Goal: Find specific page/section: Find specific page/section

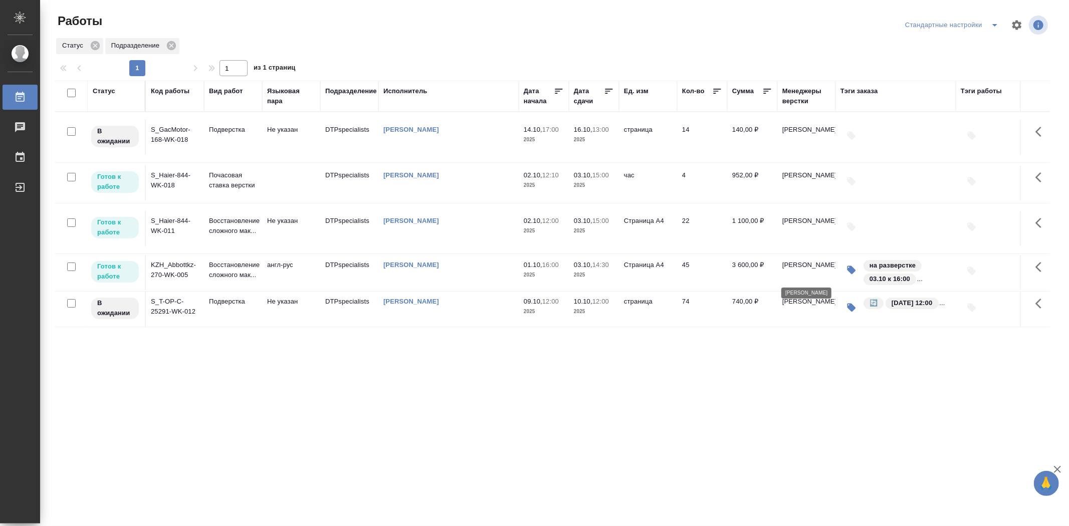
click at [799, 270] on p "[PERSON_NAME]" at bounding box center [806, 265] width 48 height 10
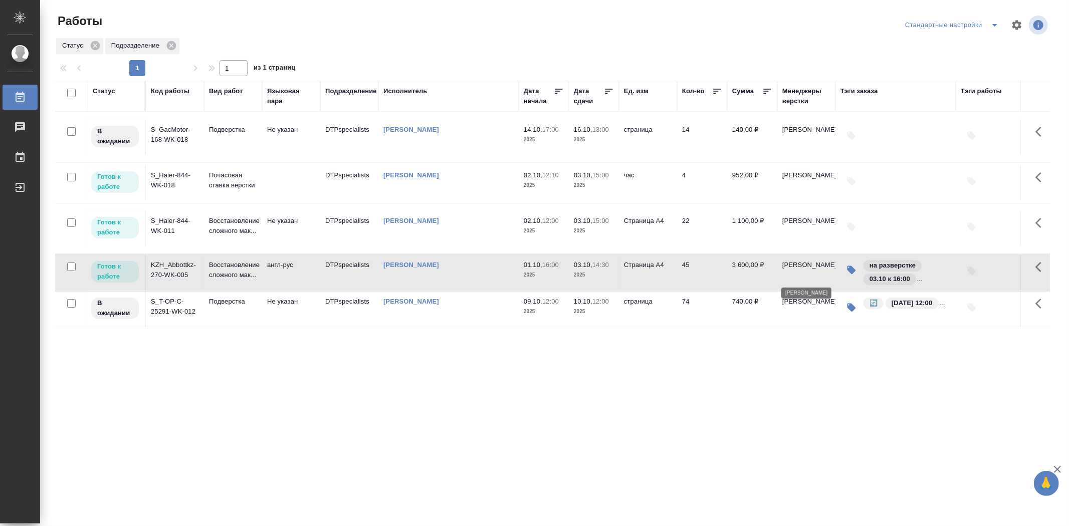
click at [799, 270] on p "[PERSON_NAME]" at bounding box center [806, 265] width 48 height 10
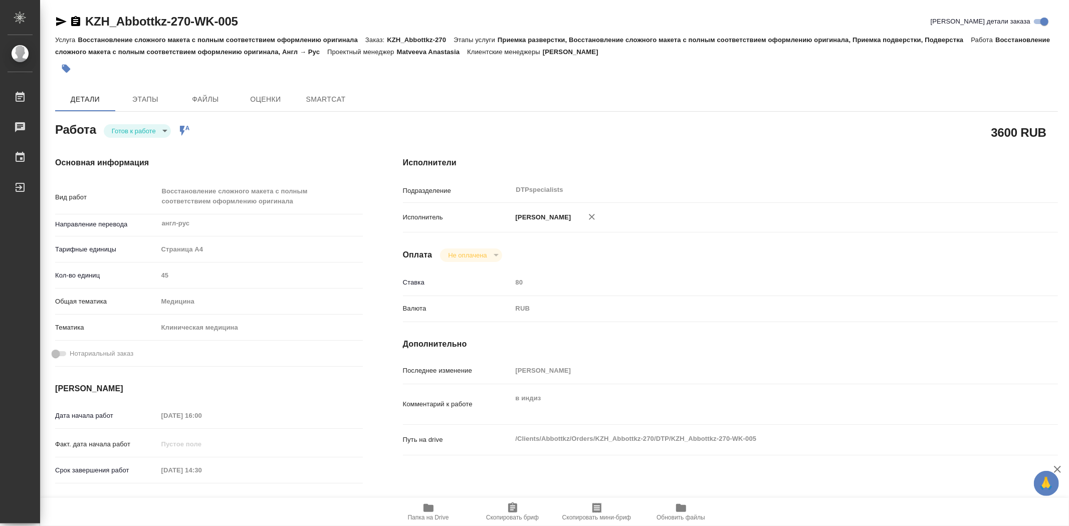
type textarea "x"
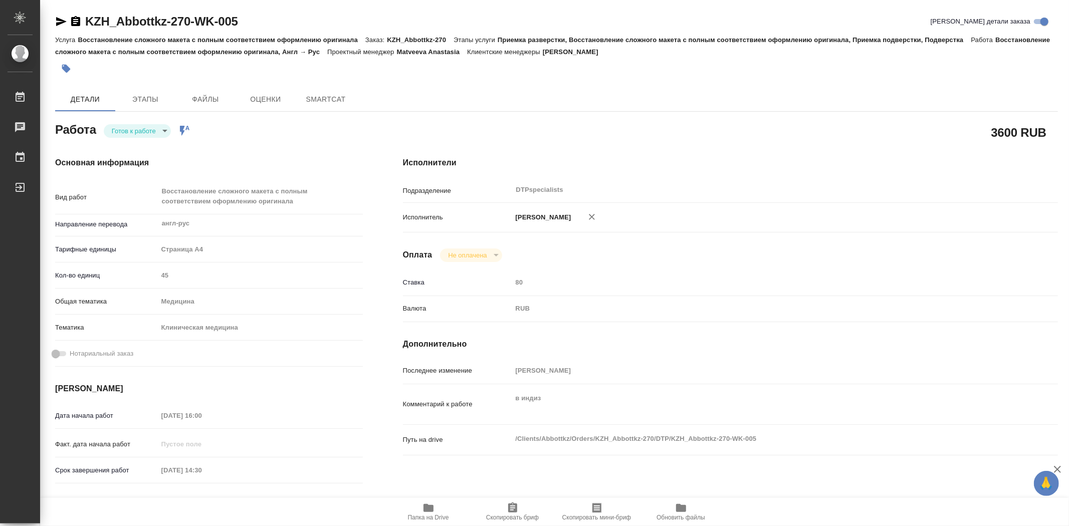
type textarea "x"
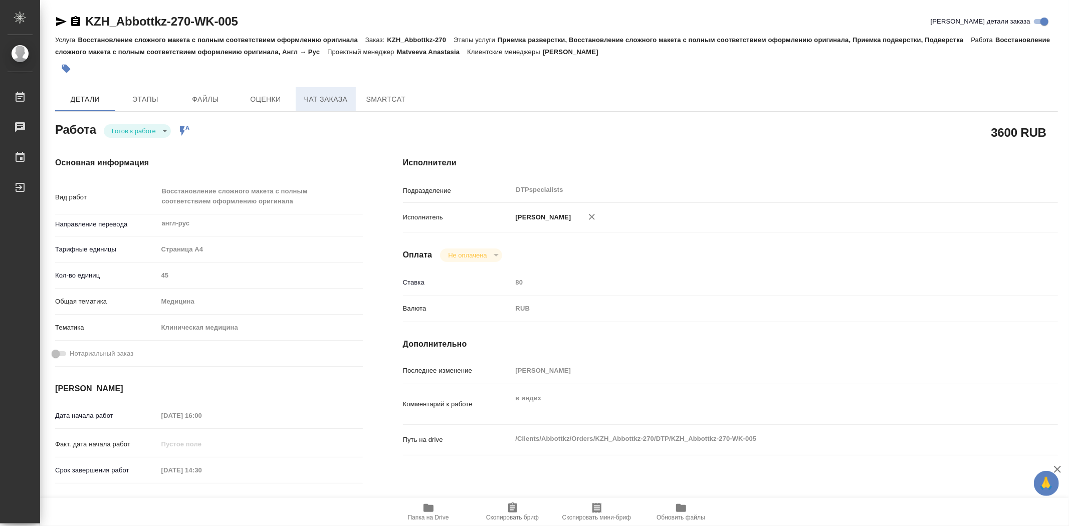
type textarea "x"
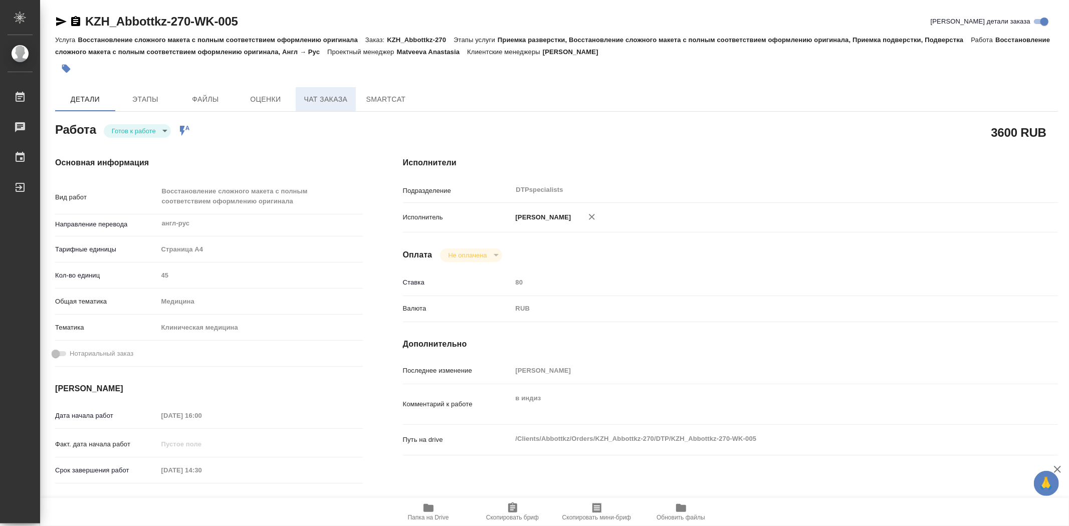
type textarea "x"
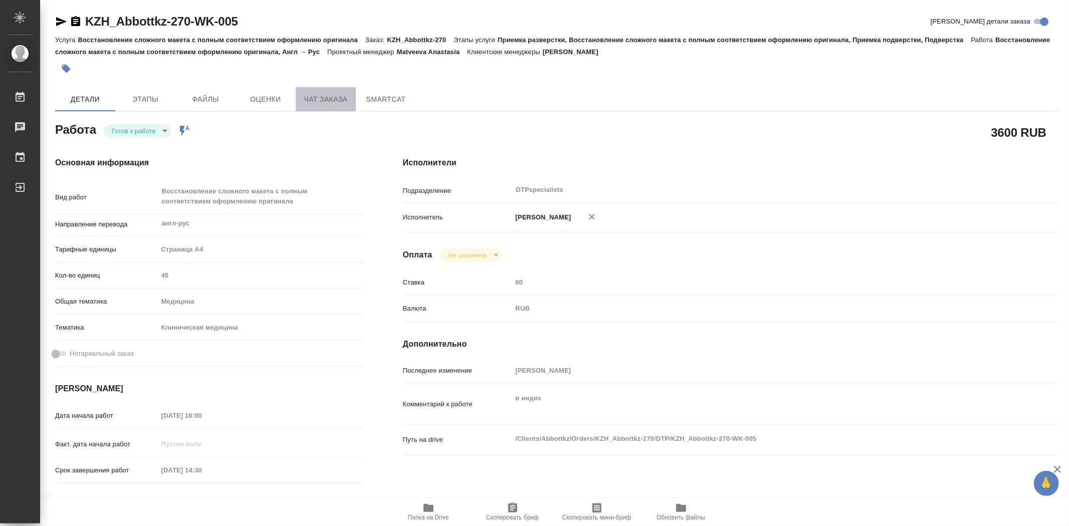
click at [339, 99] on span "Чат заказа" at bounding box center [326, 99] width 48 height 13
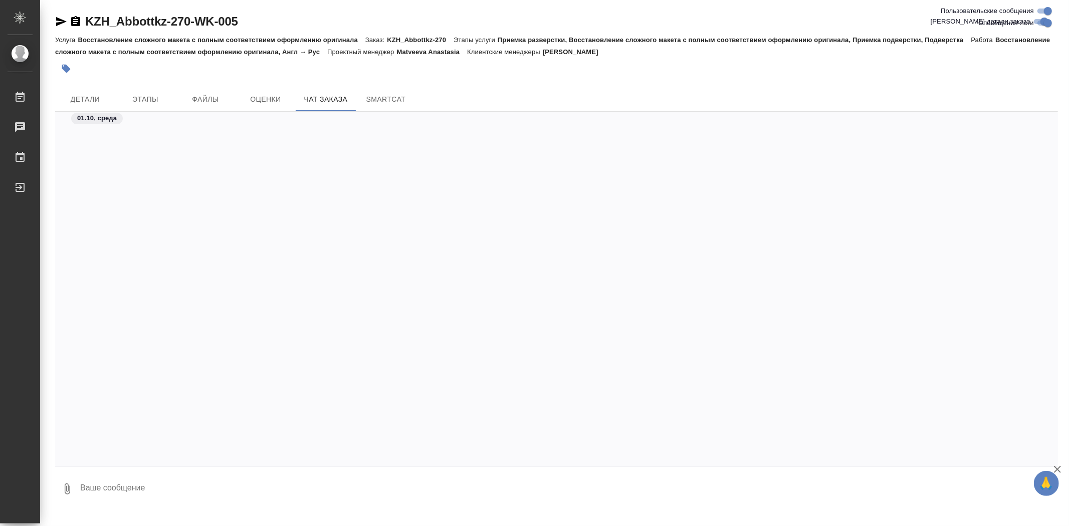
scroll to position [1702, 0]
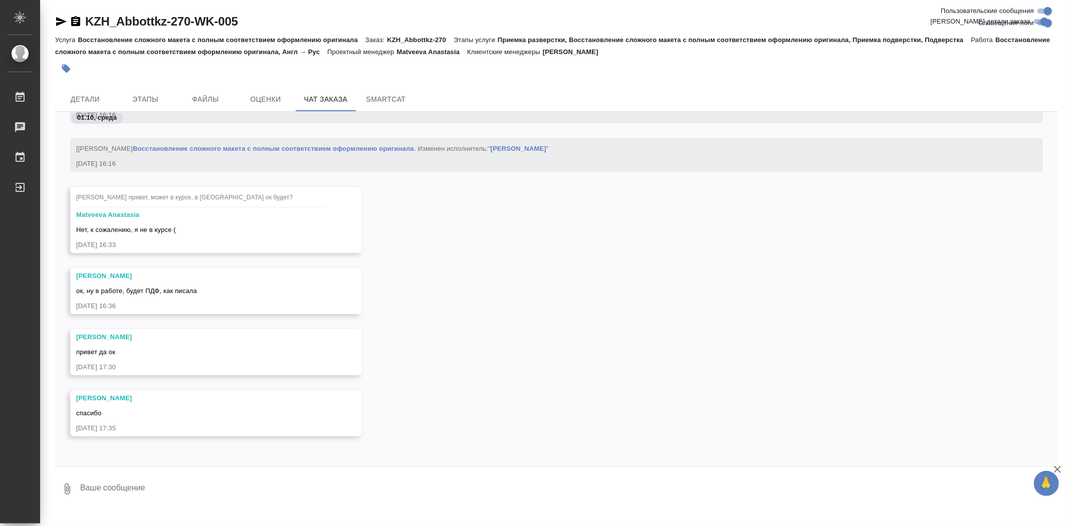
drag, startPoint x: 133, startPoint y: 398, endPoint x: 73, endPoint y: 397, distance: 60.6
click at [73, 397] on div "[PERSON_NAME] спасибо [DATE] 17:35" at bounding box center [216, 413] width 292 height 46
copy div "[PERSON_NAME]"
drag, startPoint x: 242, startPoint y: 18, endPoint x: 249, endPoint y: 20, distance: 6.8
click at [144, 14] on div at bounding box center [534, 263] width 1069 height 526
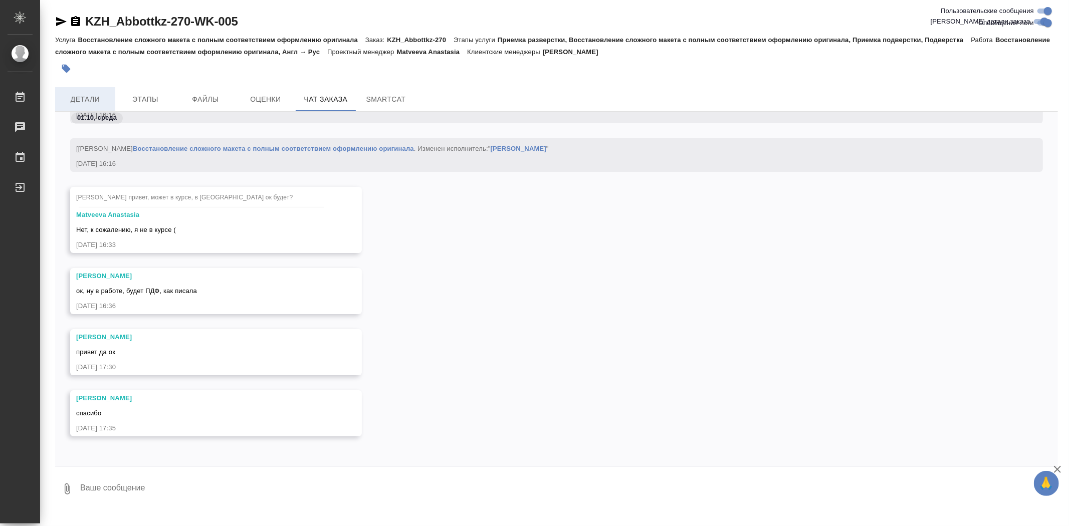
click at [97, 99] on span "Детали" at bounding box center [85, 99] width 48 height 13
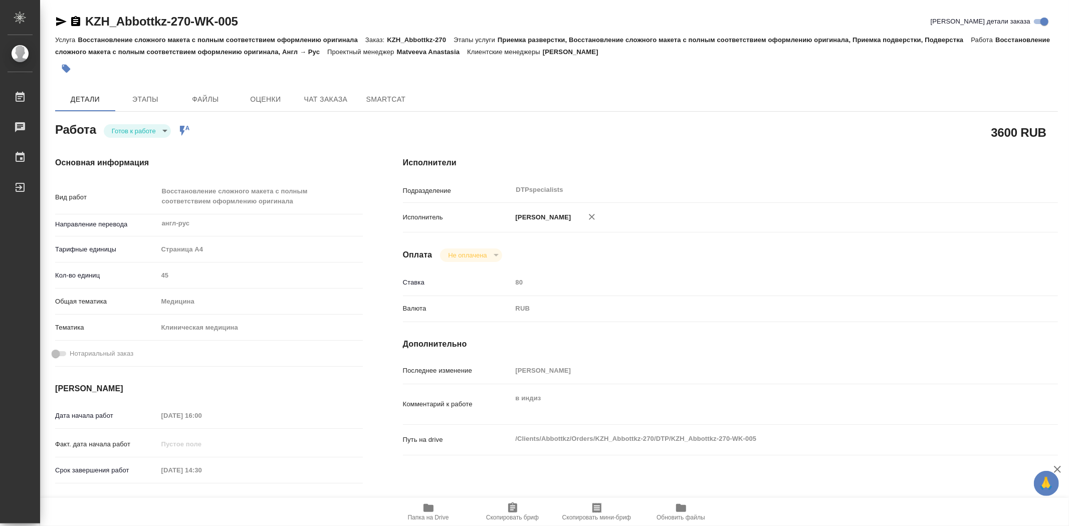
type textarea "x"
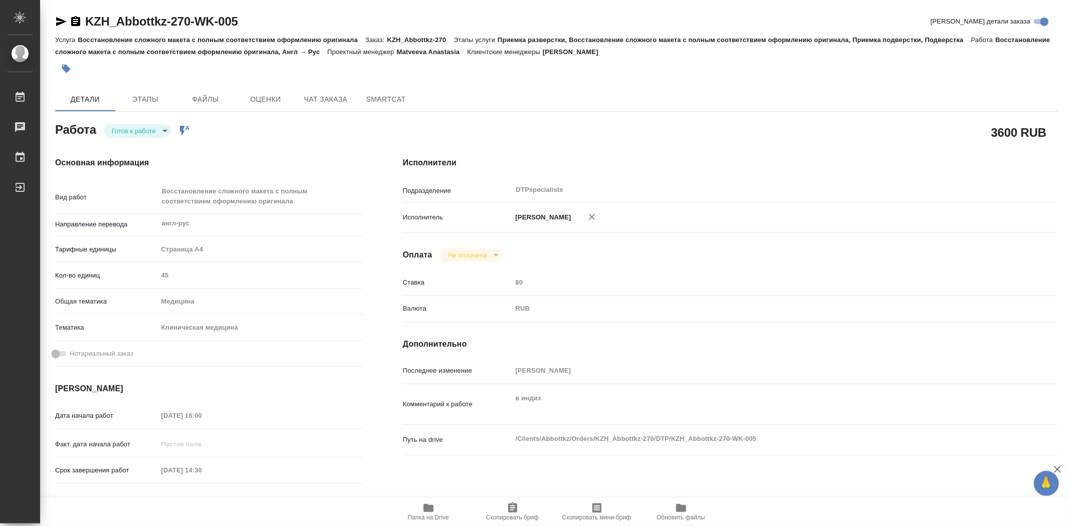
type textarea "x"
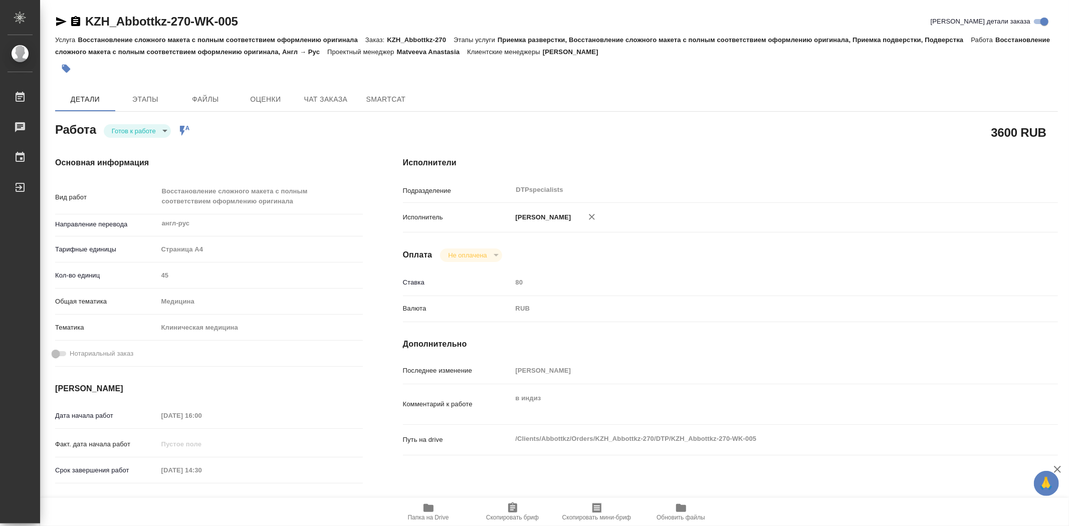
type textarea "x"
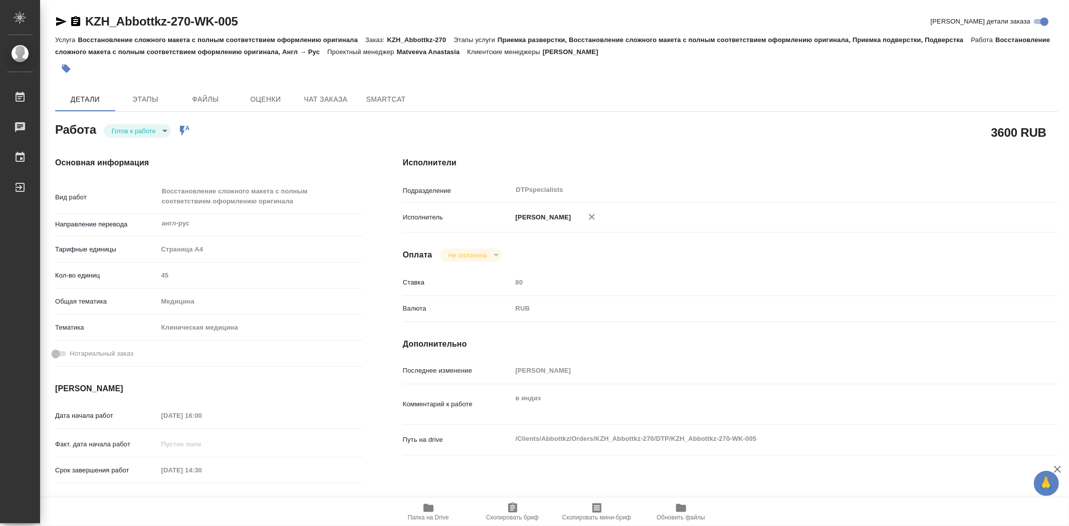
type textarea "x"
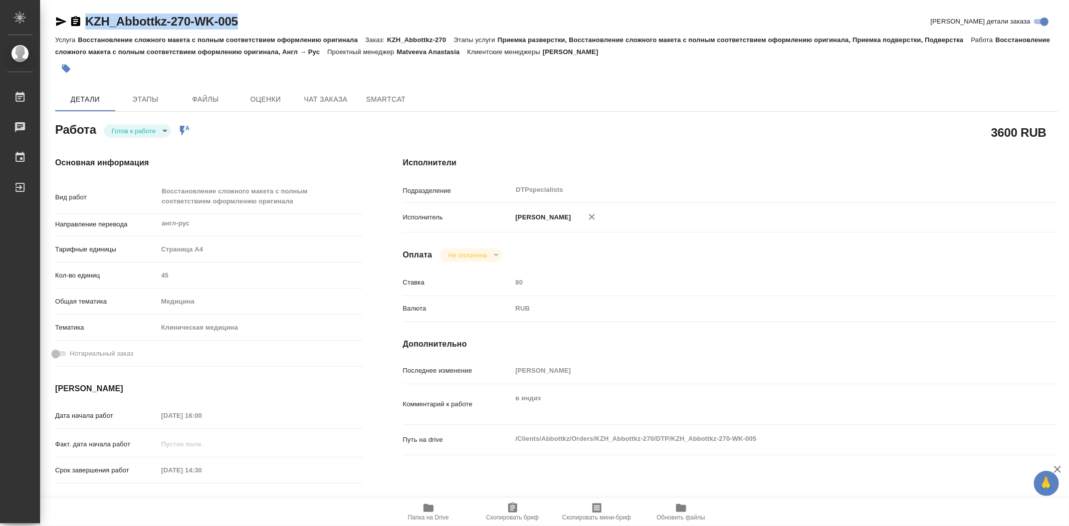
drag, startPoint x: 238, startPoint y: 23, endPoint x: 85, endPoint y: 17, distance: 153.4
click at [85, 17] on div "KZH_Abbottkz-270-WK-005 Кратко детали заказа" at bounding box center [556, 22] width 1003 height 16
copy link "KZH_Abbottkz-270-WK-005"
